Goal: Task Accomplishment & Management: Use online tool/utility

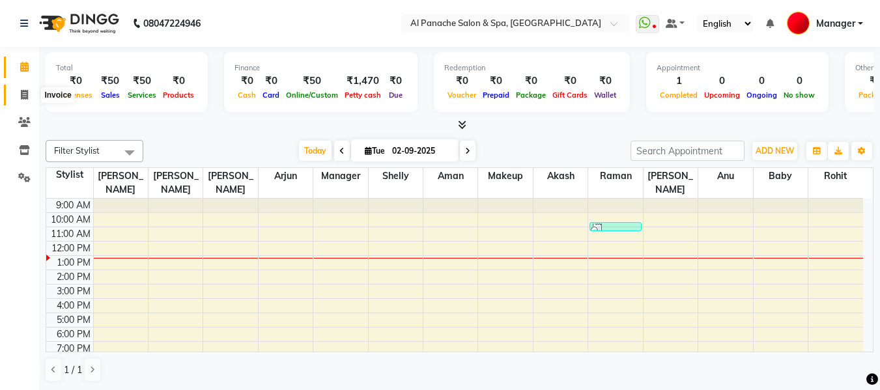
click at [20, 93] on span at bounding box center [24, 95] width 23 height 15
select select "751"
select select "service"
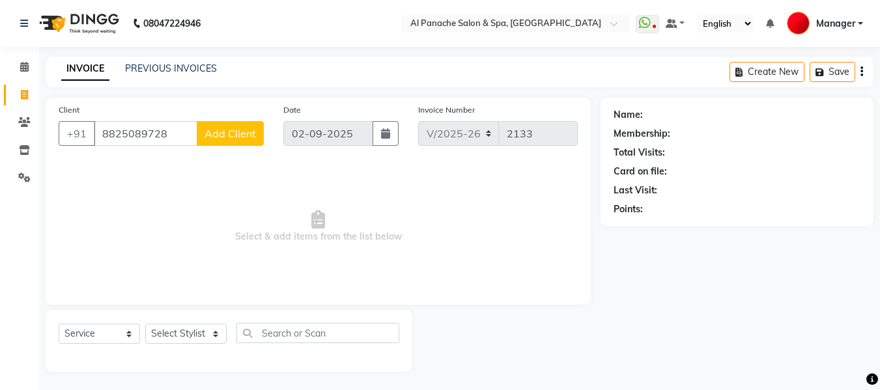
type input "8825089728"
click at [238, 137] on span "Add Client" at bounding box center [230, 133] width 51 height 13
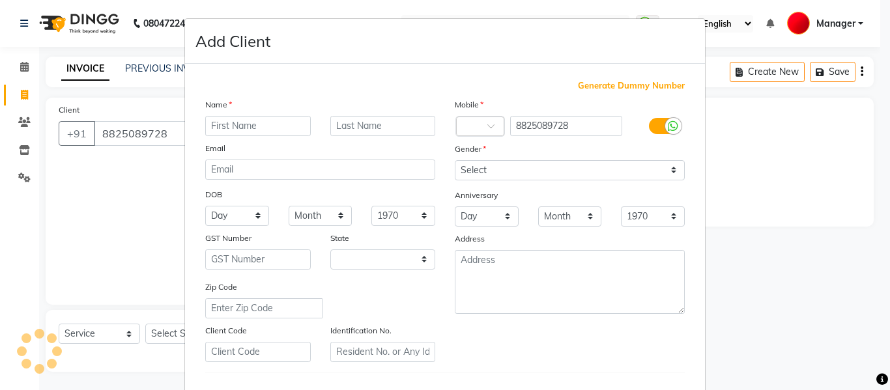
select select "15"
type input "Anjali"
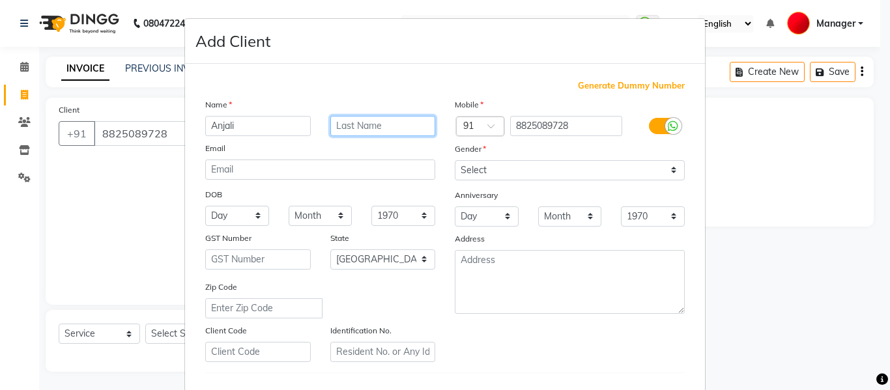
click at [352, 126] on input "text" at bounding box center [383, 126] width 106 height 20
type input "mam"
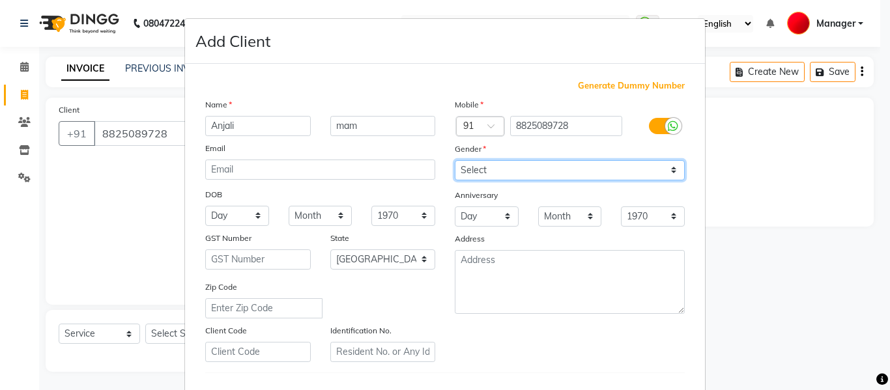
click at [494, 169] on select "Select [DEMOGRAPHIC_DATA] [DEMOGRAPHIC_DATA] Other Prefer Not To Say" at bounding box center [570, 170] width 230 height 20
select select "[DEMOGRAPHIC_DATA]"
click at [455, 160] on select "Select [DEMOGRAPHIC_DATA] [DEMOGRAPHIC_DATA] Other Prefer Not To Say" at bounding box center [570, 170] width 230 height 20
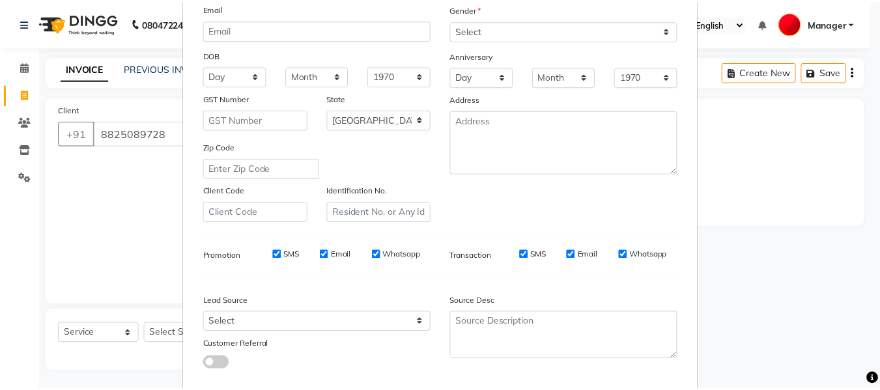
scroll to position [211, 0]
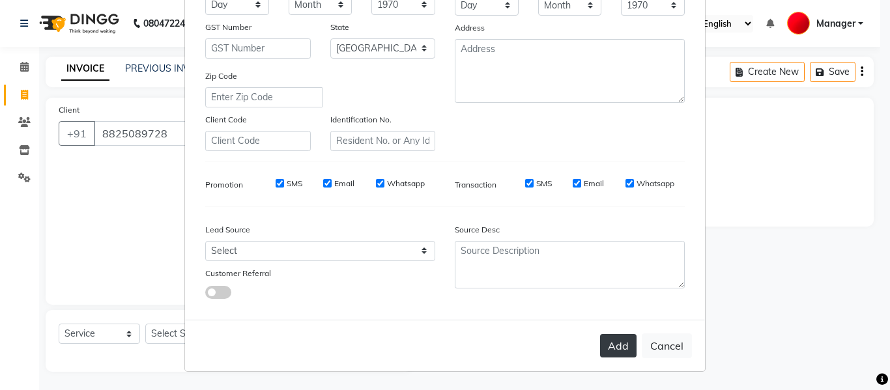
click at [618, 339] on button "Add" at bounding box center [618, 345] width 36 height 23
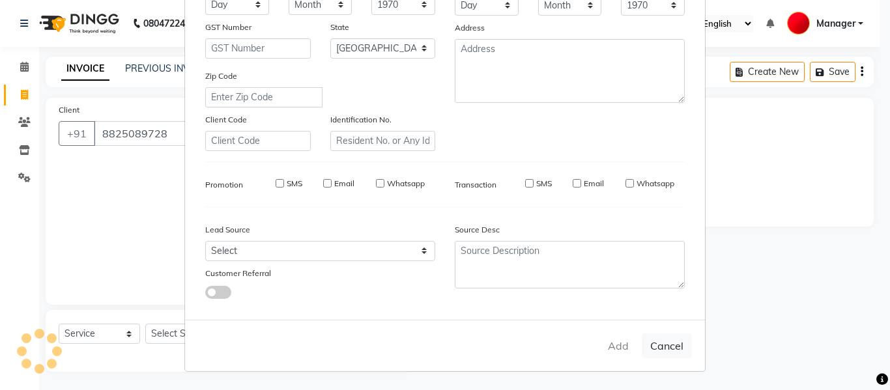
select select
select select "null"
select select
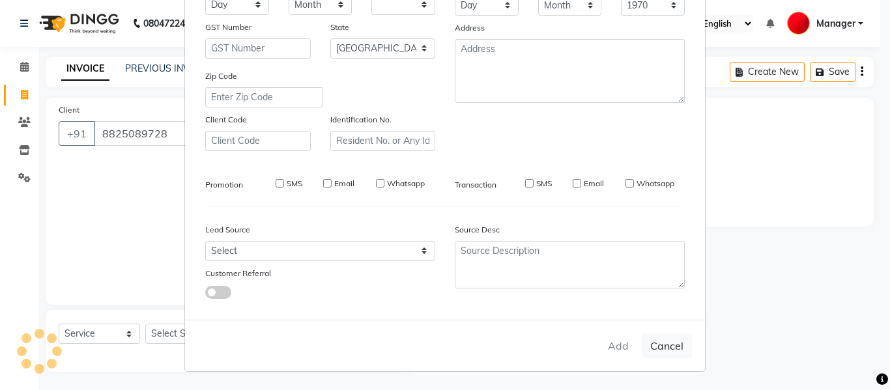
select select
checkbox input "false"
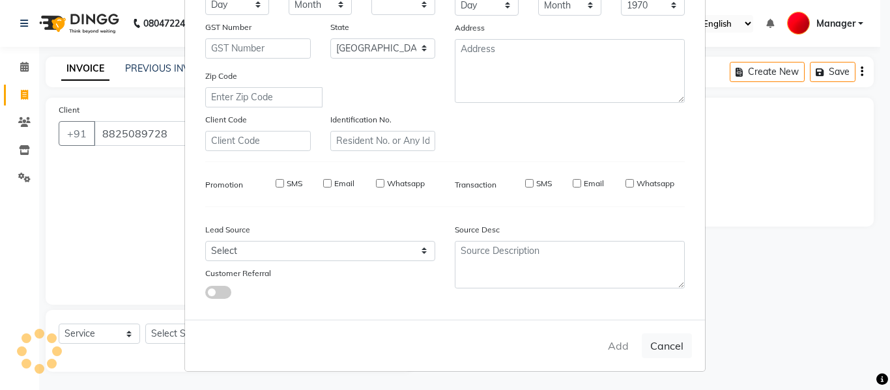
checkbox input "false"
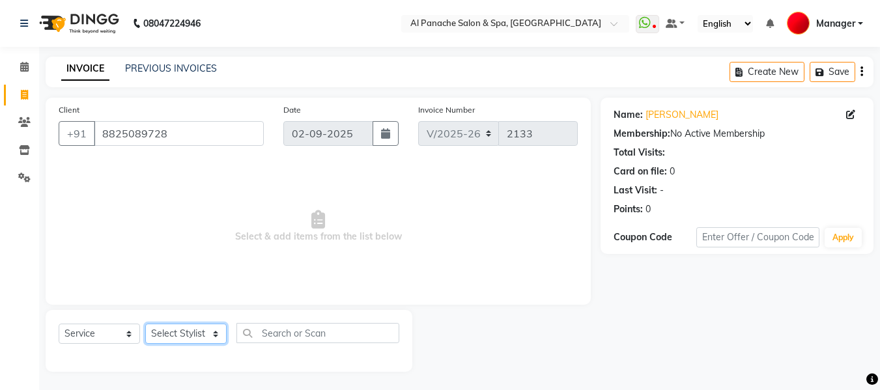
click at [202, 332] on select "Select Stylist [PERSON_NAME] [PERSON_NAME] Baby [PERSON_NAME] Makeup Manager [P…" at bounding box center [185, 334] width 81 height 20
select select "50648"
click at [145, 324] on select "Select Stylist [PERSON_NAME] [PERSON_NAME] Baby [PERSON_NAME] Makeup Manager [P…" at bounding box center [185, 334] width 81 height 20
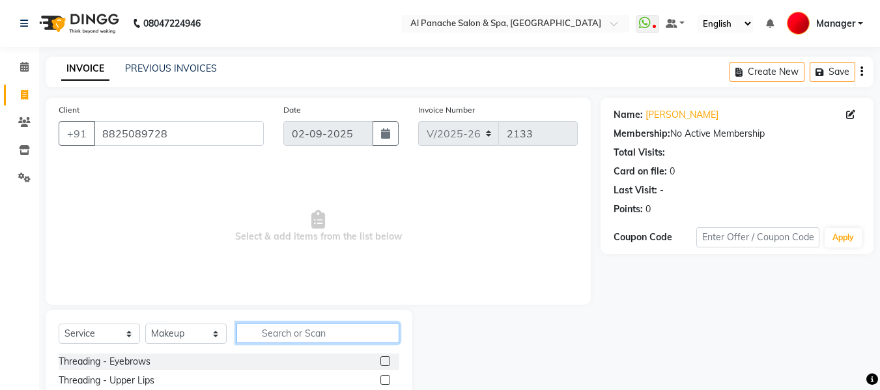
click at [315, 338] on input "text" at bounding box center [317, 333] width 163 height 20
type input "advan"
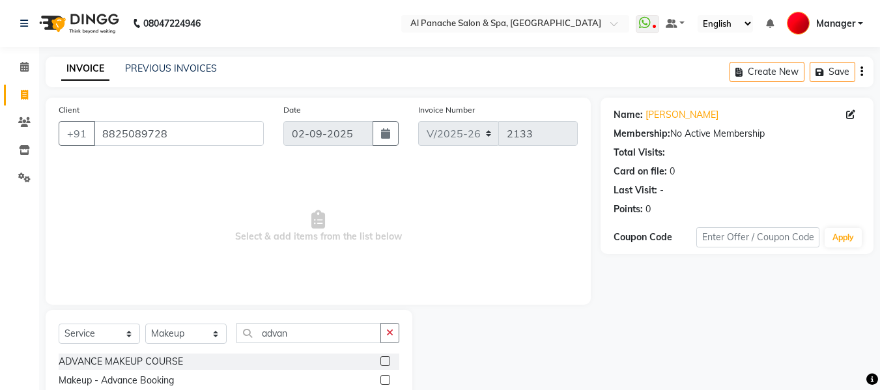
click at [384, 379] on label at bounding box center [385, 380] width 10 height 10
click at [384, 379] on input "checkbox" at bounding box center [384, 381] width 8 height 8
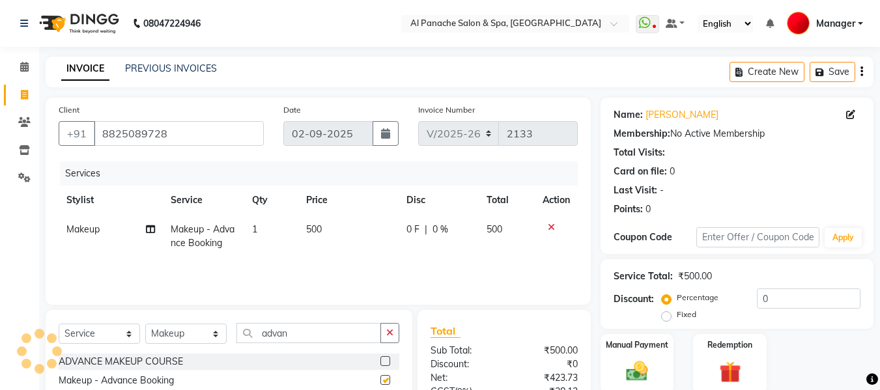
checkbox input "false"
click at [312, 228] on span "500" at bounding box center [314, 229] width 16 height 12
select select "50648"
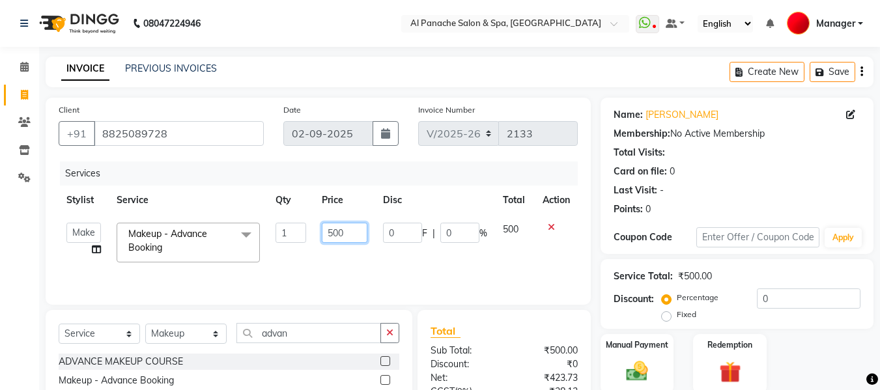
click at [333, 238] on input "500" at bounding box center [344, 233] width 45 height 20
type input "1000"
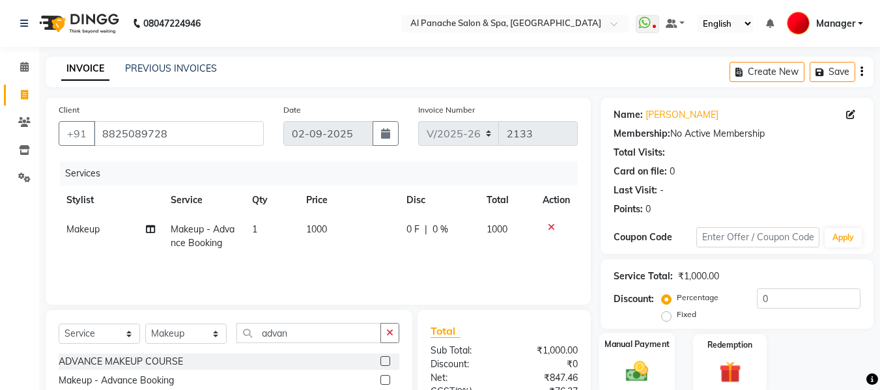
click at [642, 364] on img at bounding box center [637, 371] width 36 height 26
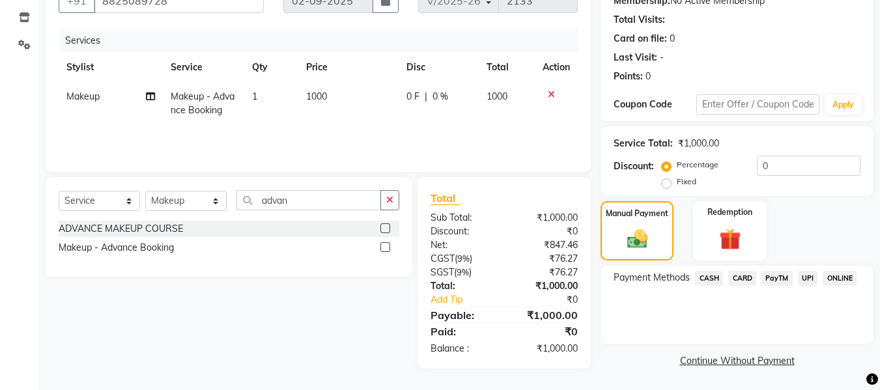
click at [703, 273] on span "CASH" at bounding box center [709, 278] width 28 height 15
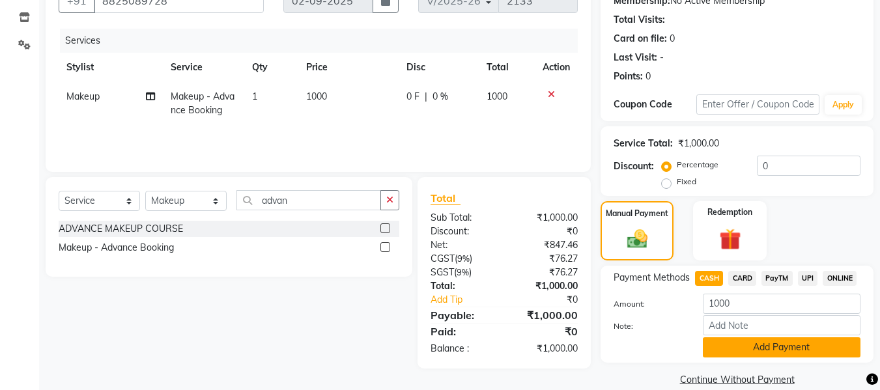
click at [769, 346] on button "Add Payment" at bounding box center [782, 347] width 158 height 20
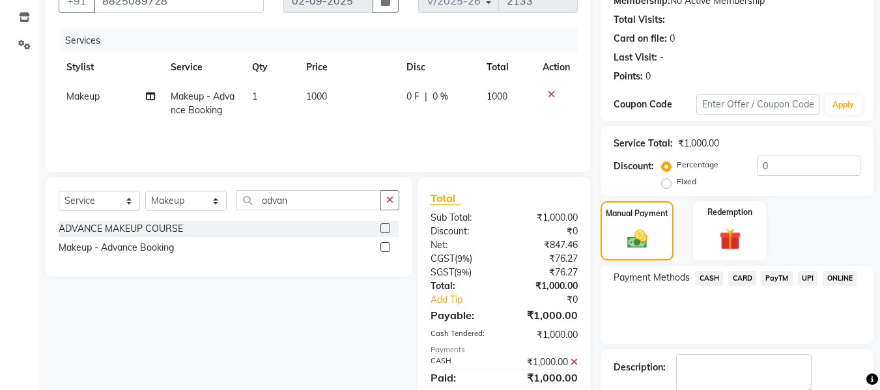
scroll to position [207, 0]
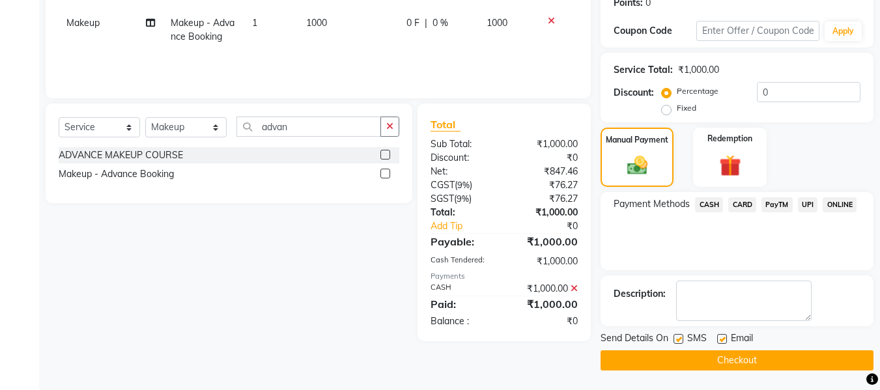
click at [769, 367] on button "Checkout" at bounding box center [737, 360] width 273 height 20
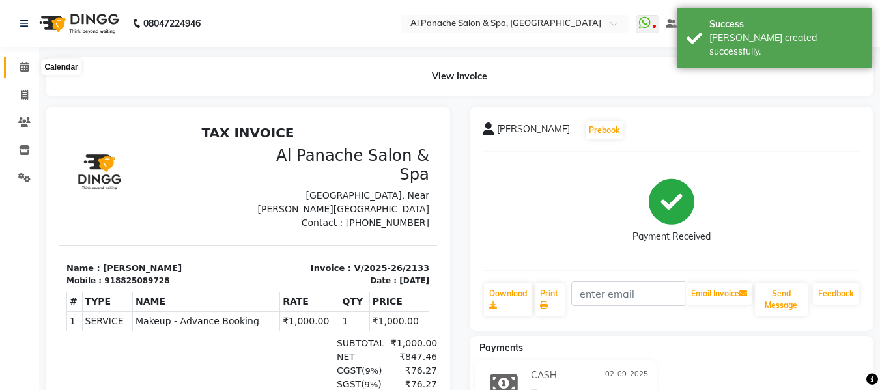
click at [24, 68] on icon at bounding box center [24, 67] width 8 height 10
